Goal: Information Seeking & Learning: Learn about a topic

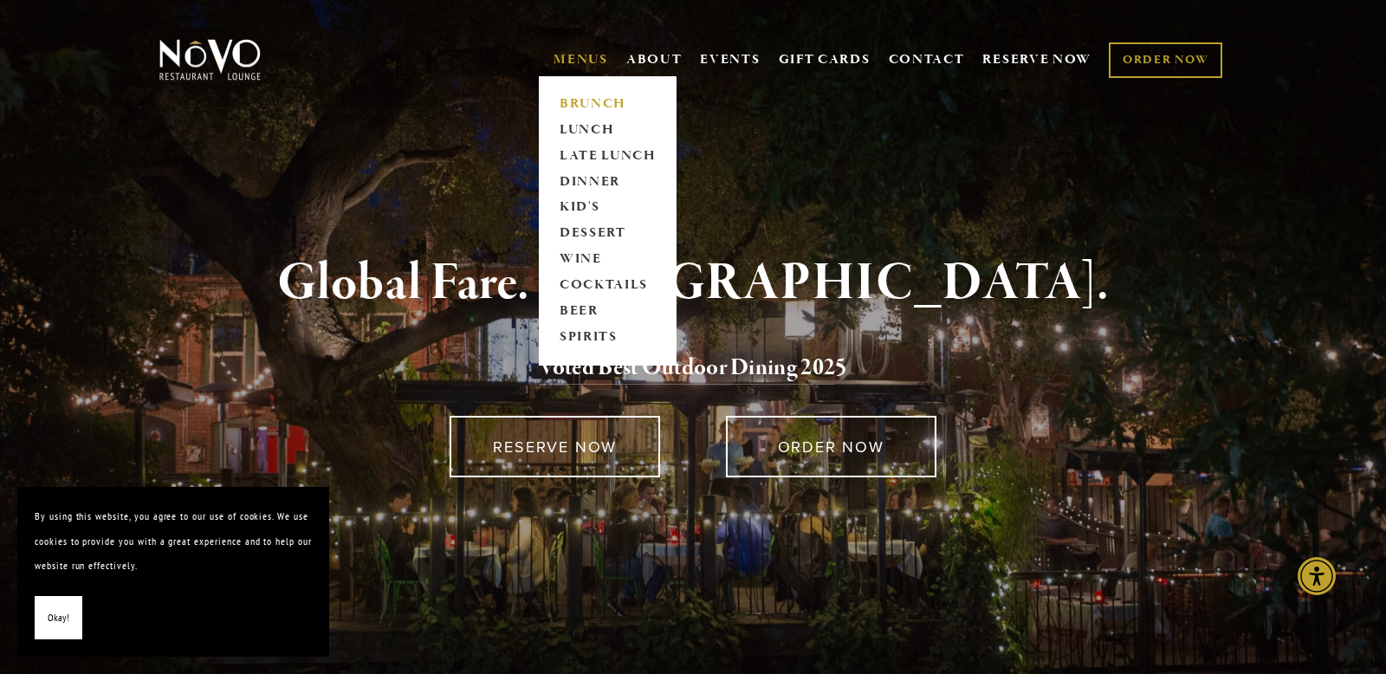
click at [563, 100] on link "BRUNCH" at bounding box center [607, 104] width 108 height 26
click at [574, 132] on link "LUNCH" at bounding box center [607, 130] width 108 height 26
click at [577, 156] on link "LATE LUNCH" at bounding box center [607, 156] width 108 height 26
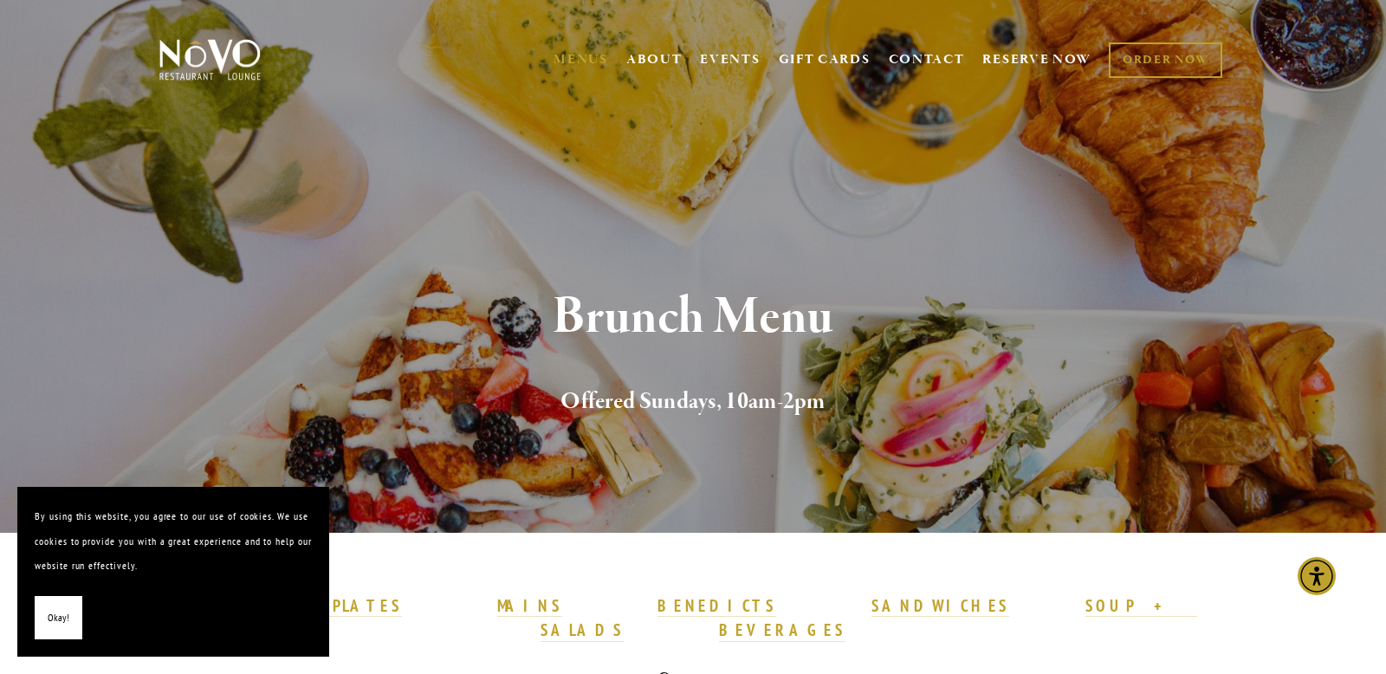
click at [62, 620] on span "Okay!" at bounding box center [59, 617] width 22 height 25
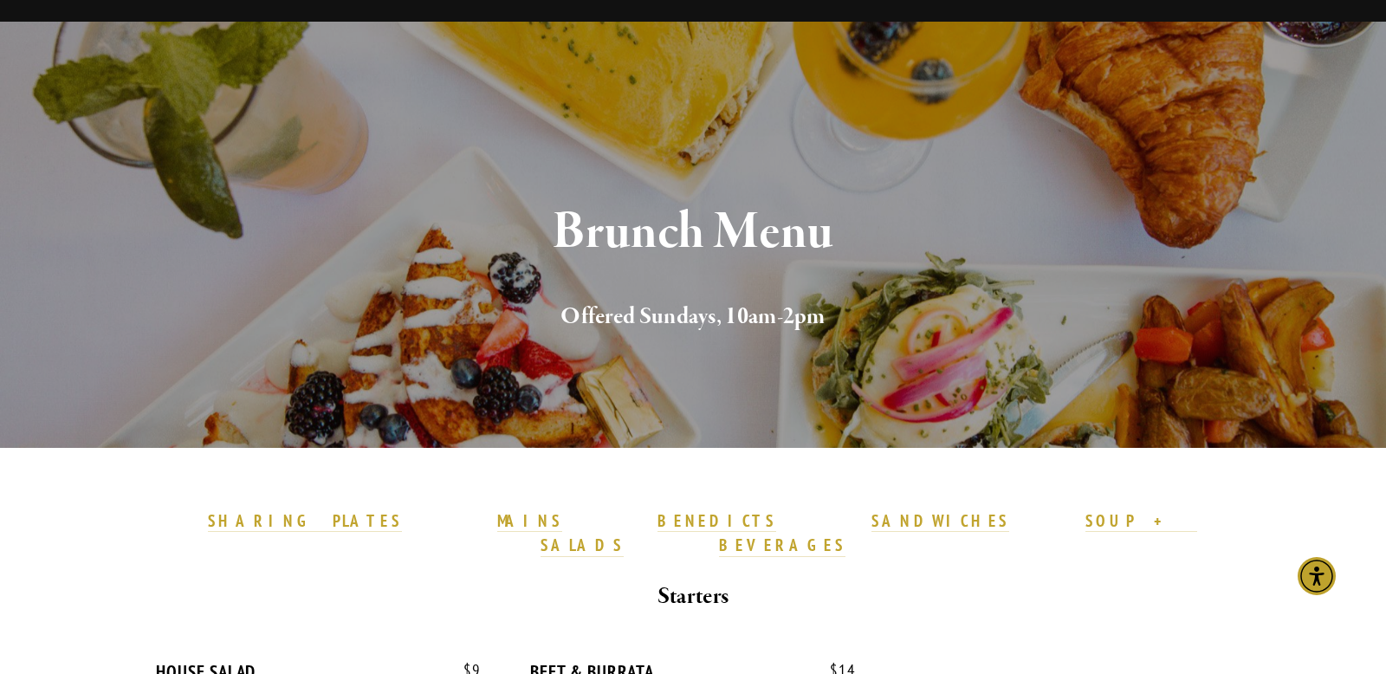
scroll to position [88, 0]
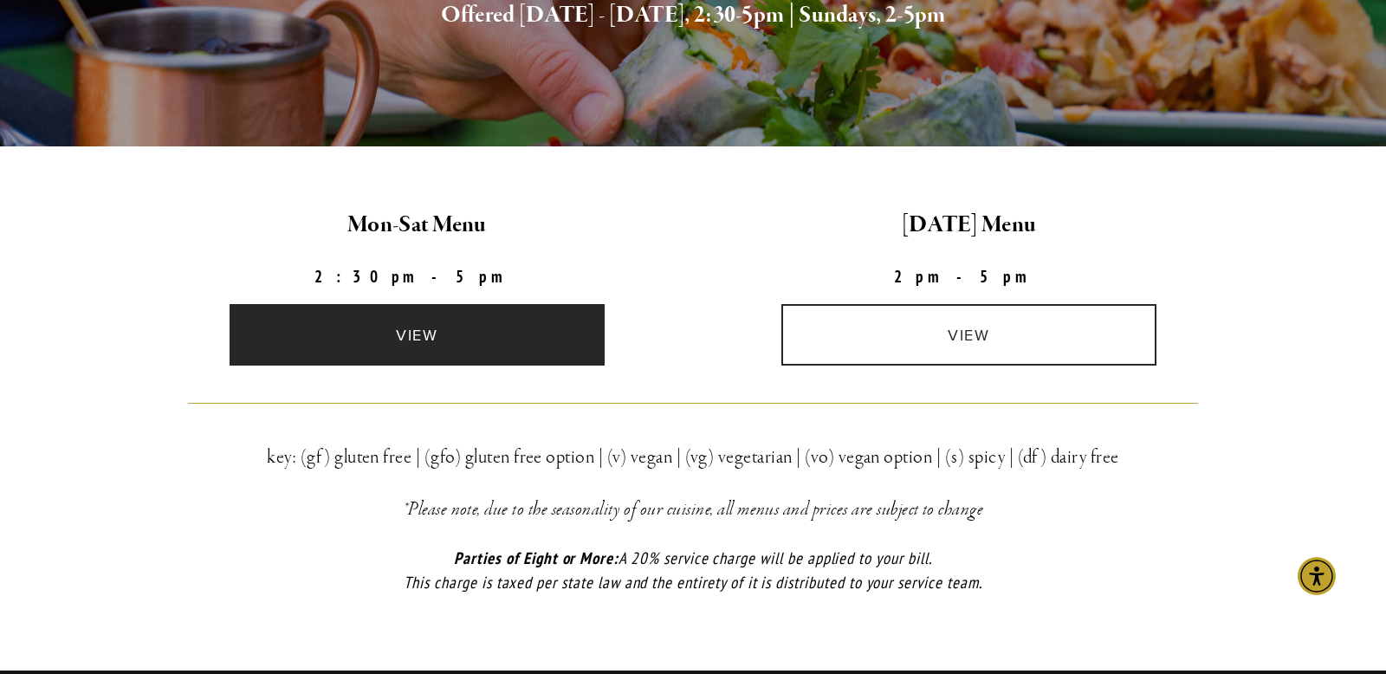
scroll to position [384, 0]
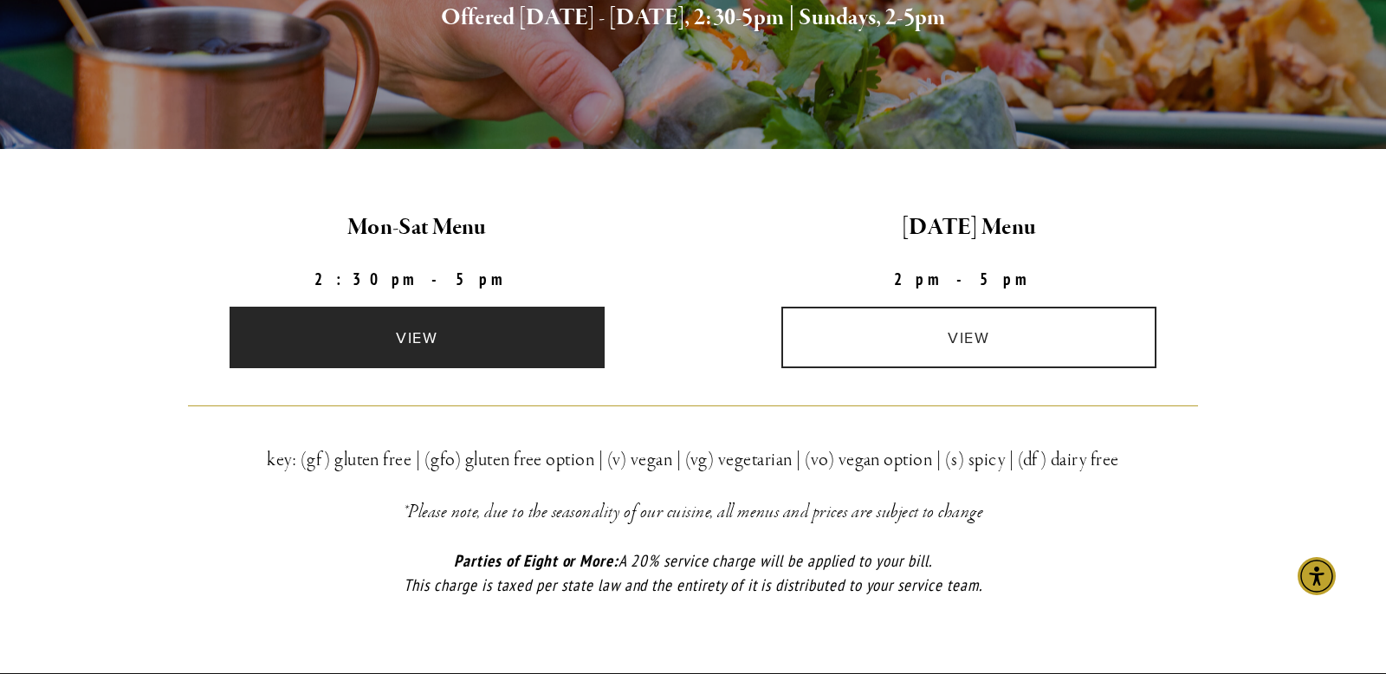
click at [398, 341] on link "view" at bounding box center [418, 337] width 376 height 61
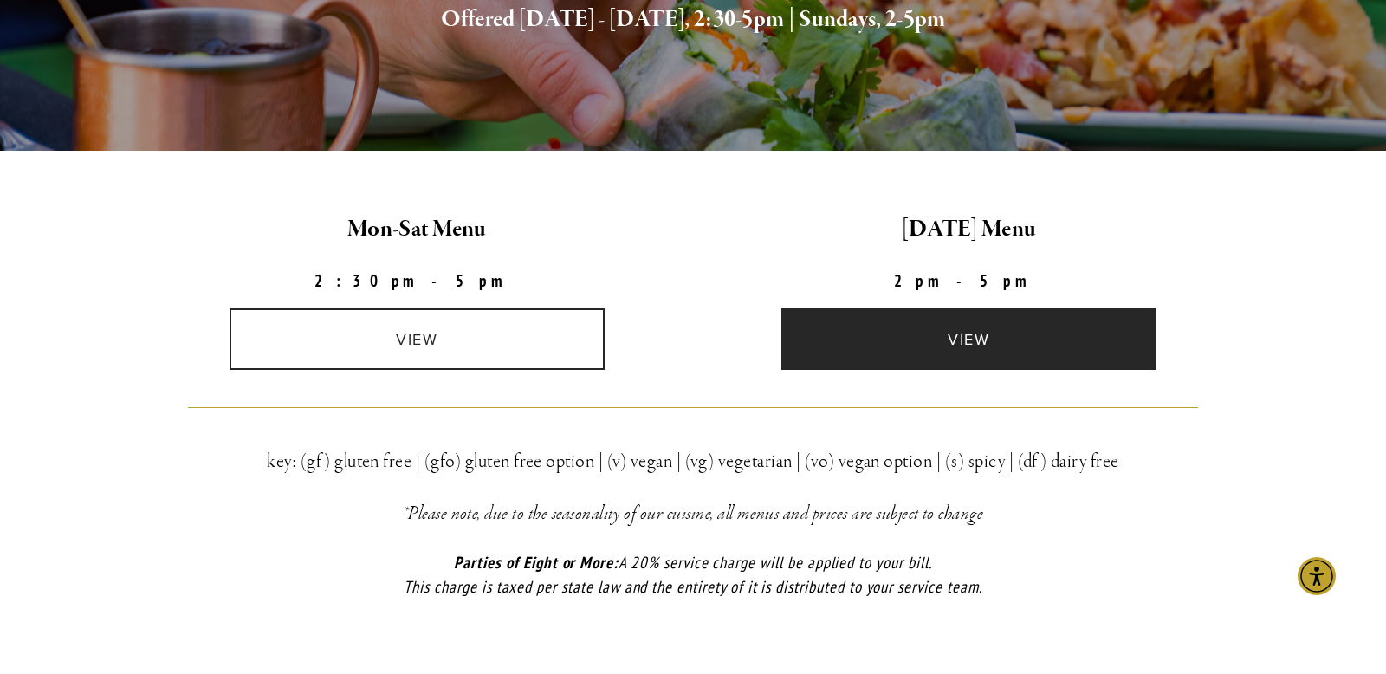
scroll to position [378, 0]
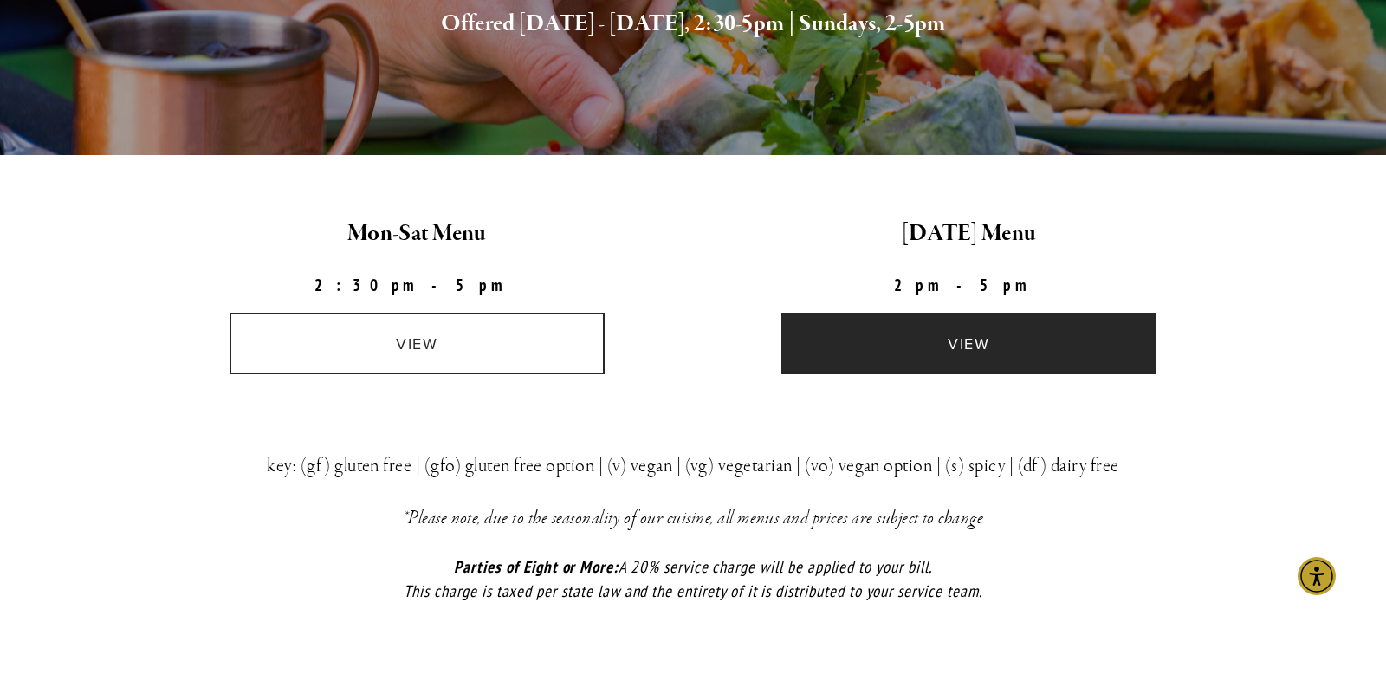
click at [959, 343] on link "view" at bounding box center [969, 343] width 376 height 61
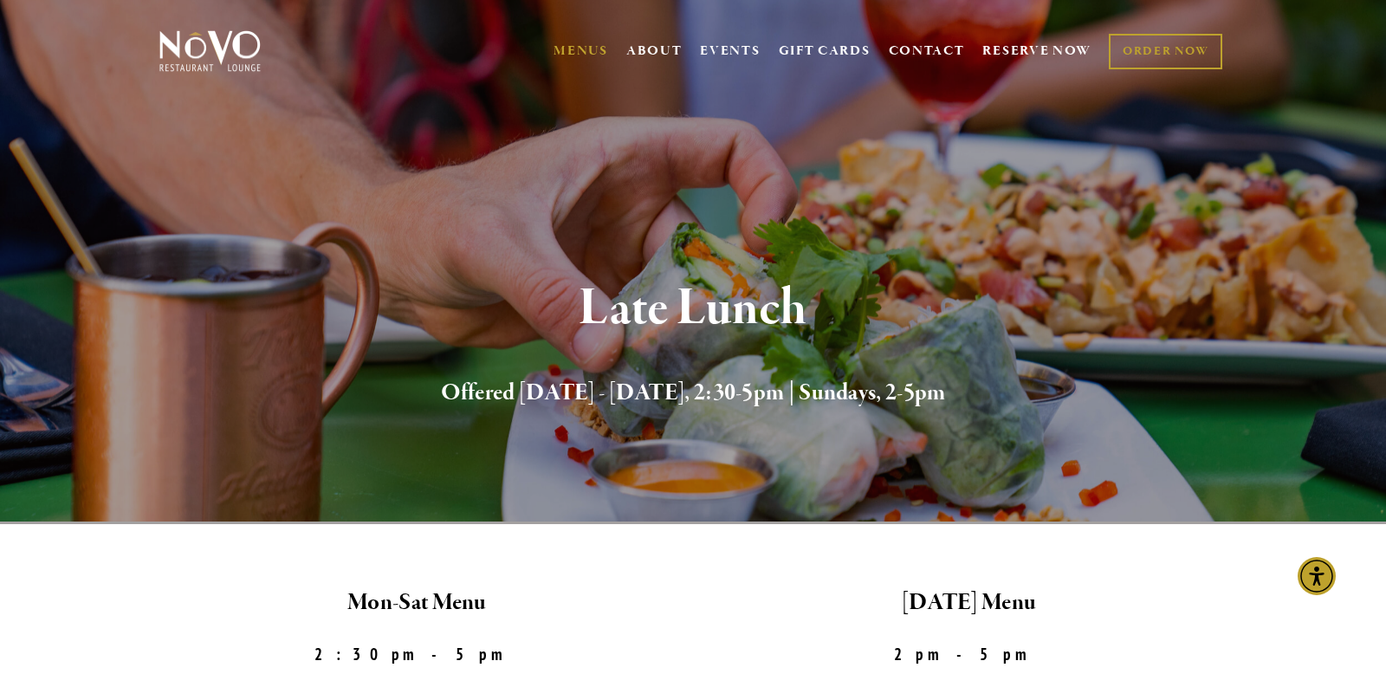
scroll to position [0, 0]
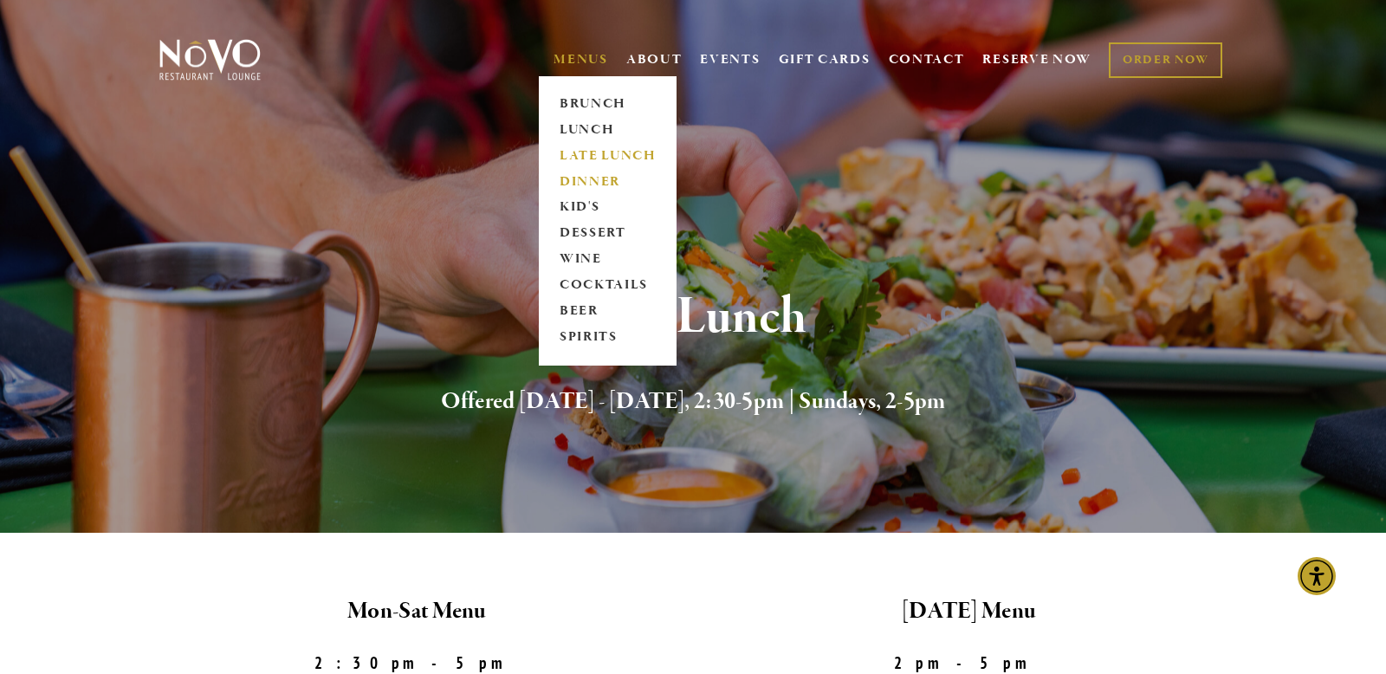
click at [586, 182] on link "DINNER" at bounding box center [607, 182] width 108 height 26
